Goal: Task Accomplishment & Management: Complete application form

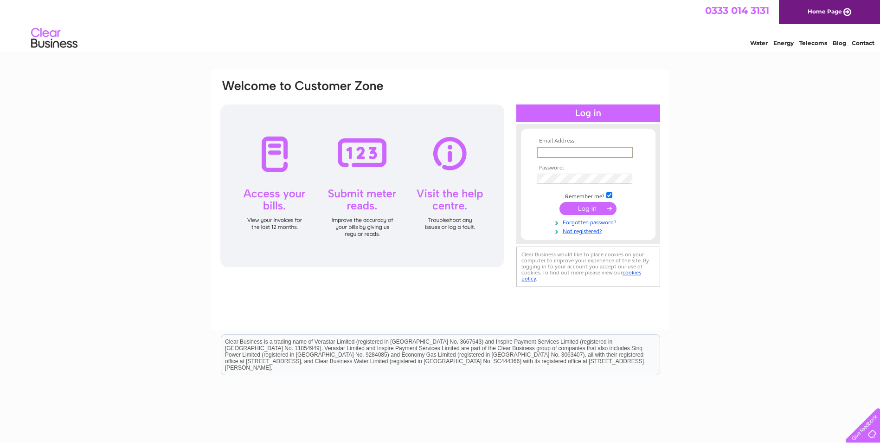
click at [543, 152] on input "text" at bounding box center [585, 152] width 97 height 11
click at [556, 151] on input "text" at bounding box center [585, 152] width 96 height 10
click at [589, 156] on input "text" at bounding box center [585, 152] width 96 height 10
click at [557, 155] on input "text" at bounding box center [585, 152] width 96 height 10
click at [582, 152] on input "text" at bounding box center [585, 152] width 96 height 10
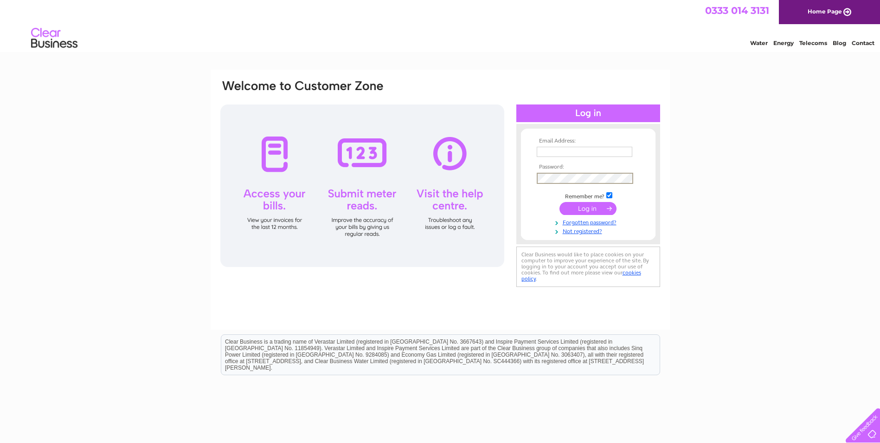
click at [557, 153] on input "text" at bounding box center [585, 152] width 96 height 10
click at [558, 155] on input "text" at bounding box center [585, 152] width 97 height 11
drag, startPoint x: 225, startPoint y: 343, endPoint x: 649, endPoint y: 361, distance: 424.1
click at [649, 361] on div "Clear Business is a trading name of Verastar Limited (registered in [GEOGRAPHIC…" at bounding box center [440, 355] width 439 height 40
click at [433, 362] on div "Clear Business is a trading name of Verastar Limited (registered in [GEOGRAPHIC…" at bounding box center [440, 355] width 439 height 40
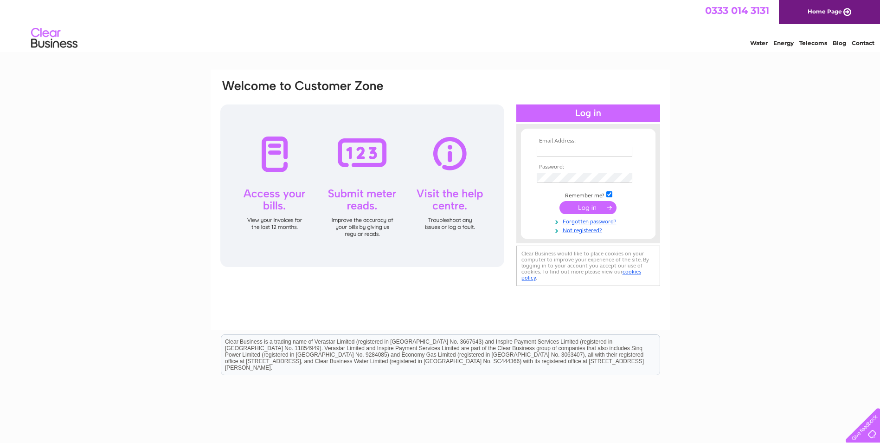
click at [129, 329] on div "Email Address: Password:" at bounding box center [440, 279] width 880 height 419
